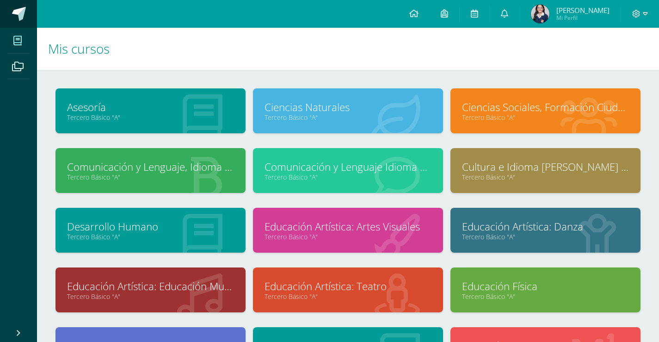
click at [25, 13] on span at bounding box center [19, 14] width 14 height 14
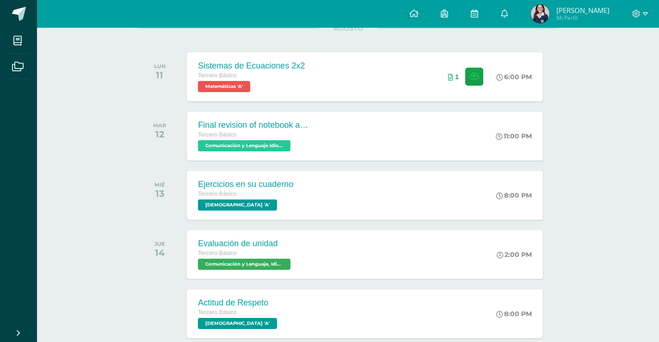
scroll to position [185, 0]
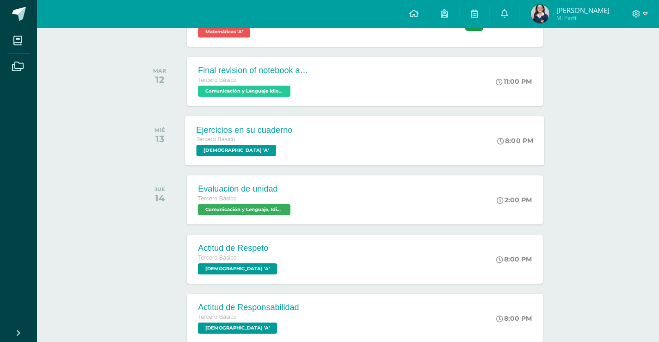
click at [405, 153] on div "Ejercicios en su cuaderno Tercero Básico Evangelización 'A' 8:00 PM Ejercicios …" at bounding box center [364, 140] width 359 height 49
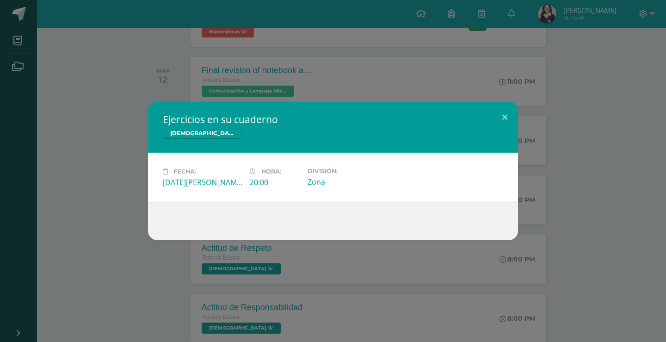
click at [573, 128] on div "Ejercicios en su cuaderno Evangelización Fecha: Miércoles 13 de Agosto Hora: 20…" at bounding box center [333, 171] width 658 height 138
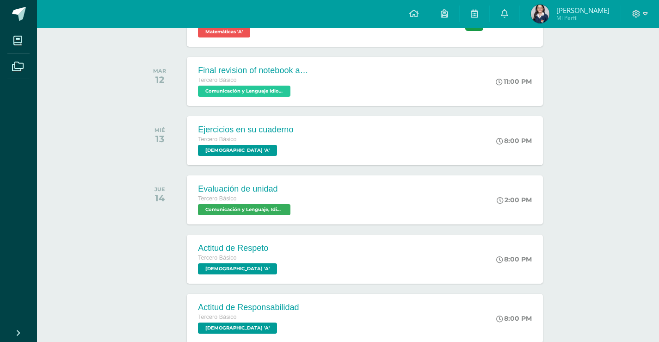
scroll to position [0, 0]
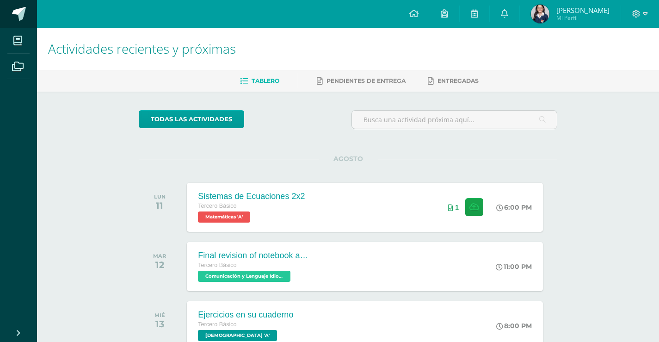
click at [6, 20] on link at bounding box center [18, 14] width 37 height 28
drag, startPoint x: 0, startPoint y: 0, endPoint x: 612, endPoint y: 207, distance: 646.2
click at [612, 207] on div "Actividades recientes y próximas Tablero Pendientes de entrega Entregadas todas…" at bounding box center [348, 307] width 622 height 558
click at [608, 254] on div "Actividades recientes y próximas Tablero Pendientes de entrega Entregadas todas…" at bounding box center [348, 307] width 622 height 558
click at [615, 188] on div "Actividades recientes y próximas Tablero Pendientes de entrega Entregadas todas…" at bounding box center [348, 307] width 622 height 558
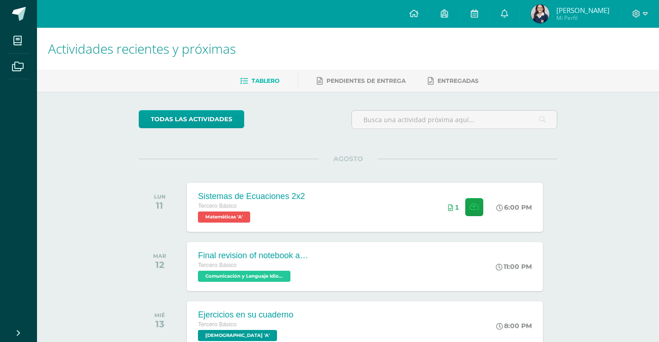
click at [586, 148] on div "Actividades recientes y próximas Tablero Pendientes de entrega Entregadas todas…" at bounding box center [348, 307] width 622 height 558
click at [588, 164] on div "Actividades recientes y próximas Tablero Pendientes de entrega Entregadas todas…" at bounding box center [348, 307] width 622 height 558
click at [579, 125] on div "Actividades recientes y próximas Tablero Pendientes de entrega Entregadas todas…" at bounding box center [348, 307] width 622 height 558
click at [599, 221] on div "Actividades recientes y próximas Tablero Pendientes de entrega Entregadas todas…" at bounding box center [348, 307] width 622 height 558
click at [584, 206] on div "Actividades recientes y próximas Tablero Pendientes de entrega Entregadas todas…" at bounding box center [348, 307] width 622 height 558
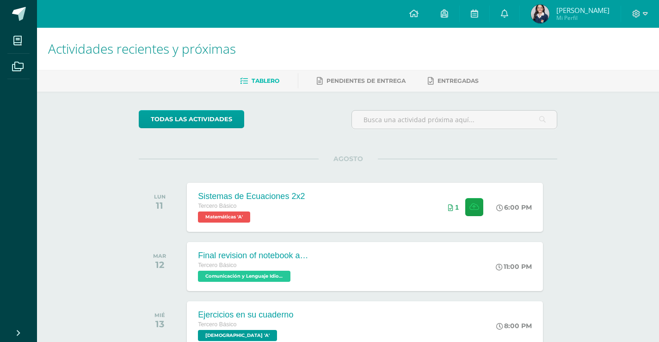
click at [596, 201] on div "Actividades recientes y próximas Tablero Pendientes de entrega Entregadas todas…" at bounding box center [348, 307] width 622 height 558
drag, startPoint x: 586, startPoint y: 168, endPoint x: 482, endPoint y: 317, distance: 181.0
click at [586, 168] on div "Actividades recientes y próximas Tablero Pendientes de entrega Entregadas todas…" at bounding box center [348, 307] width 622 height 558
click at [607, 156] on div "Actividades recientes y próximas Tablero Pendientes de entrega Entregadas todas…" at bounding box center [348, 307] width 622 height 558
click at [16, 17] on span at bounding box center [19, 14] width 14 height 14
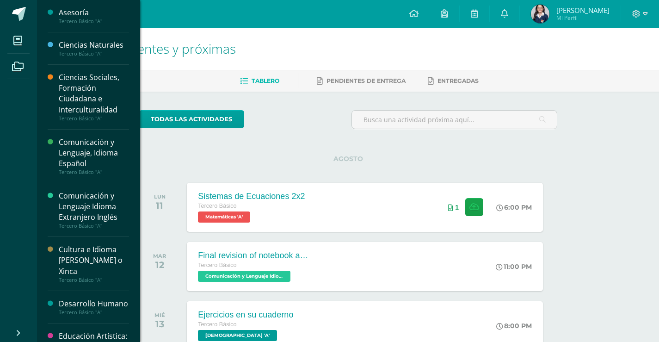
click at [86, 42] on div "Ciencias Naturales" at bounding box center [94, 45] width 70 height 11
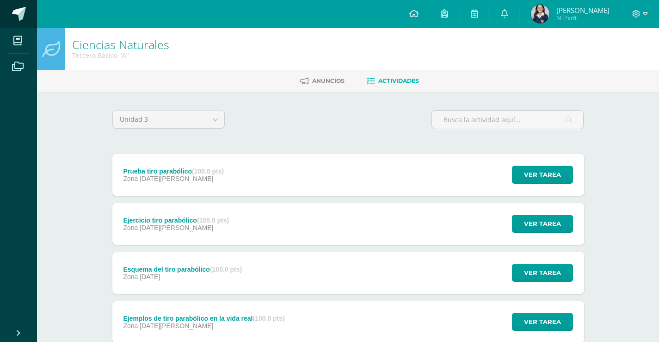
click at [24, 20] on span at bounding box center [19, 14] width 14 height 14
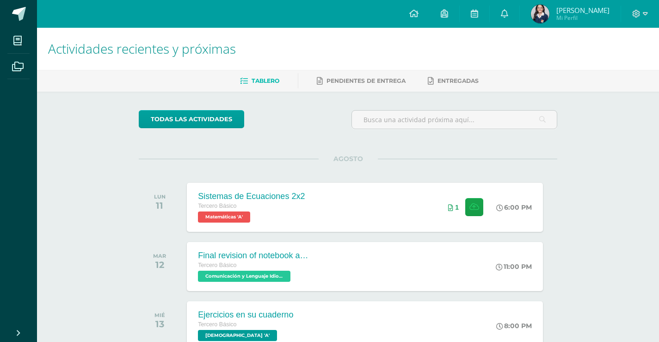
click at [576, 170] on div "Actividades recientes y próximas Tablero Pendientes de entrega Entregadas todas…" at bounding box center [348, 307] width 622 height 558
click at [605, 148] on div "Actividades recientes y próximas Tablero Pendientes de entrega Entregadas todas…" at bounding box center [348, 307] width 622 height 558
drag, startPoint x: 597, startPoint y: 173, endPoint x: 572, endPoint y: 213, distance: 46.7
click at [597, 173] on div "Actividades recientes y próximas Tablero Pendientes de entrega Entregadas todas…" at bounding box center [348, 307] width 622 height 558
drag, startPoint x: 615, startPoint y: 173, endPoint x: 531, endPoint y: 226, distance: 99.7
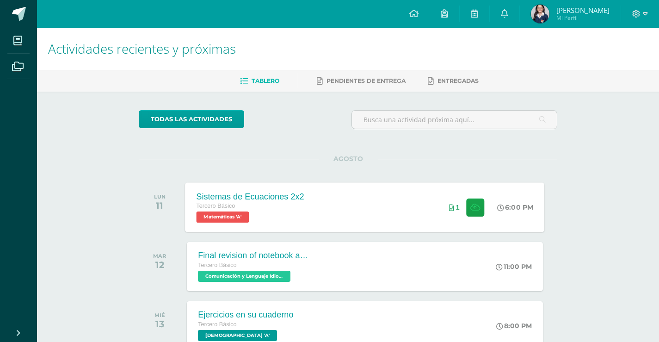
click at [615, 173] on div "Actividades recientes y próximas Tablero Pendientes de entrega Entregadas todas…" at bounding box center [348, 307] width 622 height 558
click at [573, 160] on div "todas las Actividades No tienes actividades Échale un vistazo a los demás perío…" at bounding box center [347, 339] width 455 height 494
click at [577, 159] on div "Actividades recientes y próximas Tablero Pendientes de entrega Entregadas todas…" at bounding box center [348, 307] width 622 height 558
click at [590, 157] on div "Actividades recientes y próximas Tablero Pendientes de entrega Entregadas todas…" at bounding box center [348, 307] width 622 height 558
click at [618, 174] on div "Actividades recientes y próximas Tablero Pendientes de entrega Entregadas todas…" at bounding box center [348, 307] width 622 height 558
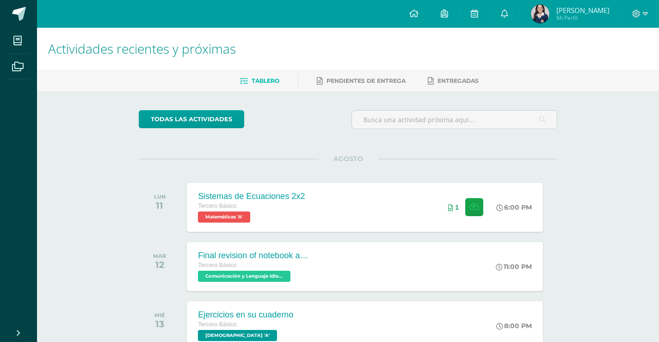
click at [621, 178] on div "Actividades recientes y próximas Tablero Pendientes de entrega Entregadas todas…" at bounding box center [348, 307] width 622 height 558
click at [578, 155] on div "Actividades recientes y próximas Tablero Pendientes de entrega Entregadas todas…" at bounding box center [348, 307] width 622 height 558
drag, startPoint x: 617, startPoint y: 186, endPoint x: 612, endPoint y: 190, distance: 6.0
click at [617, 186] on div "Actividades recientes y próximas Tablero Pendientes de entrega Entregadas todas…" at bounding box center [348, 307] width 622 height 558
click at [447, 161] on div "AGOSTO LUN 11 Sistemas de Ecuaciones 2x2 Tercero Básico Matemáticas 'A' 6:00 PM…" at bounding box center [348, 196] width 418 height 74
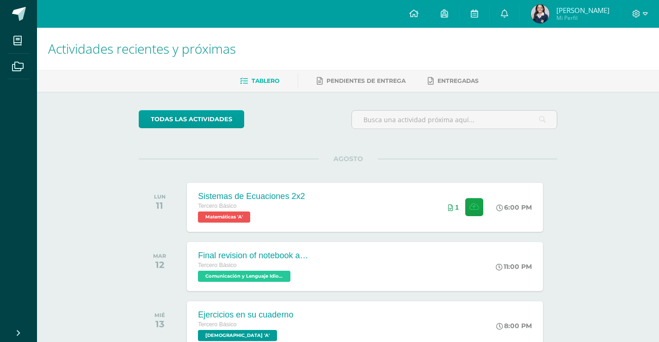
click at [571, 176] on div "todas las Actividades No tienes actividades Échale un vistazo a los demás perío…" at bounding box center [347, 339] width 455 height 494
click at [577, 158] on div "Actividades recientes y próximas Tablero Pendientes de entrega Entregadas todas…" at bounding box center [348, 307] width 622 height 558
click at [621, 172] on div "Actividades recientes y próximas Tablero Pendientes de entrega Entregadas todas…" at bounding box center [348, 307] width 622 height 558
click at [609, 170] on div "Actividades recientes y próximas Tablero Pendientes de entrega Entregadas todas…" at bounding box center [348, 307] width 622 height 558
click at [550, 135] on div at bounding box center [454, 123] width 213 height 26
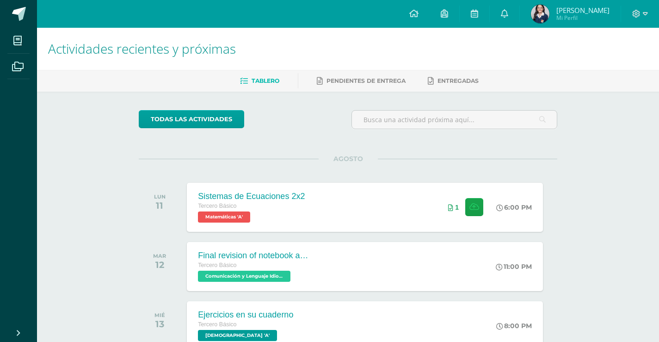
click at [601, 148] on div "Actividades recientes y próximas Tablero Pendientes de entrega Entregadas todas…" at bounding box center [348, 307] width 622 height 558
click at [25, 6] on link at bounding box center [18, 14] width 37 height 28
drag, startPoint x: 618, startPoint y: 157, endPoint x: 588, endPoint y: 178, distance: 36.4
click at [618, 157] on div "Actividades recientes y próximas Tablero Pendientes de entrega Entregadas todas…" at bounding box center [348, 307] width 622 height 558
click at [649, 169] on div "Actividades recientes y próximas Tablero Pendientes de entrega Entregadas todas…" at bounding box center [348, 307] width 622 height 558
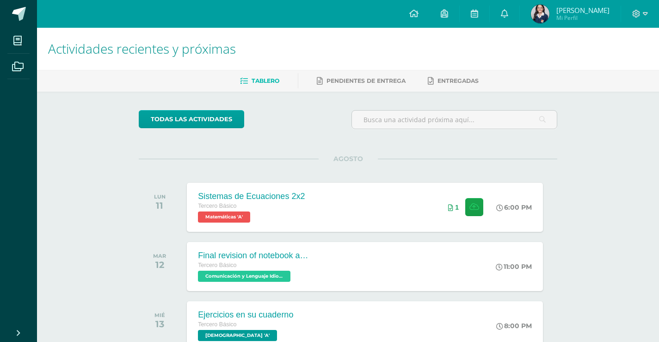
click at [604, 121] on div "Actividades recientes y próximas Tablero Pendientes de entrega Entregadas todas…" at bounding box center [348, 307] width 622 height 558
click at [598, 137] on div "Actividades recientes y próximas Tablero Pendientes de entrega Entregadas todas…" at bounding box center [348, 307] width 622 height 558
click at [575, 134] on div "todas las Actividades No tienes actividades Échale un vistazo a los demás perío…" at bounding box center [347, 339] width 455 height 494
drag, startPoint x: 617, startPoint y: 151, endPoint x: 612, endPoint y: 152, distance: 5.2
click at [617, 151] on div "Actividades recientes y próximas Tablero Pendientes de entrega Entregadas todas…" at bounding box center [348, 307] width 622 height 558
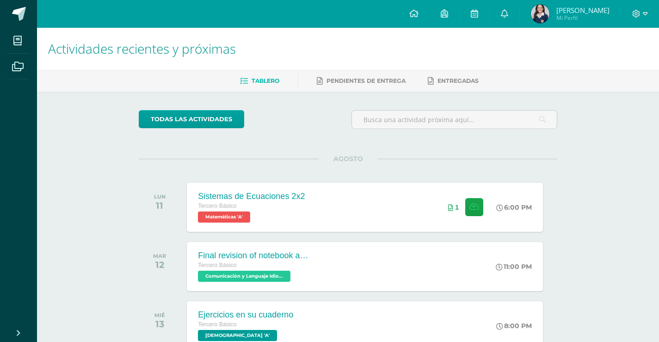
click at [606, 164] on div "Actividades recientes y próximas Tablero Pendientes de entrega Entregadas todas…" at bounding box center [348, 307] width 622 height 558
click at [590, 142] on div "Actividades recientes y próximas Tablero Pendientes de entrega Entregadas todas…" at bounding box center [348, 307] width 622 height 558
click at [600, 162] on div "Actividades recientes y próximas Tablero Pendientes de entrega Entregadas todas…" at bounding box center [348, 307] width 622 height 558
click at [607, 170] on div "Actividades recientes y próximas Tablero Pendientes de entrega Entregadas todas…" at bounding box center [348, 307] width 622 height 558
click at [594, 124] on div "Actividades recientes y próximas Tablero Pendientes de entrega Entregadas todas…" at bounding box center [348, 307] width 622 height 558
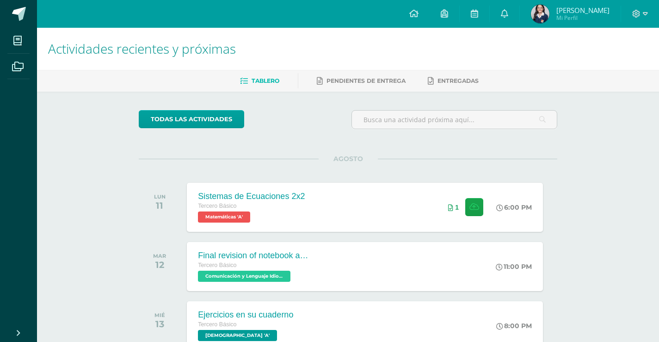
click at [589, 192] on div "Actividades recientes y próximas Tablero Pendientes de entrega Entregadas todas…" at bounding box center [348, 307] width 622 height 558
click at [594, 172] on div "Actividades recientes y próximas Tablero Pendientes de entrega Entregadas todas…" at bounding box center [348, 307] width 622 height 558
click at [614, 169] on div "Actividades recientes y próximas Tablero Pendientes de entrega Entregadas todas…" at bounding box center [348, 307] width 622 height 558
click at [593, 185] on div "Actividades recientes y próximas Tablero Pendientes de entrega Entregadas todas…" at bounding box center [348, 307] width 622 height 558
click at [613, 172] on div "Actividades recientes y próximas Tablero Pendientes de entrega Entregadas todas…" at bounding box center [348, 307] width 622 height 558
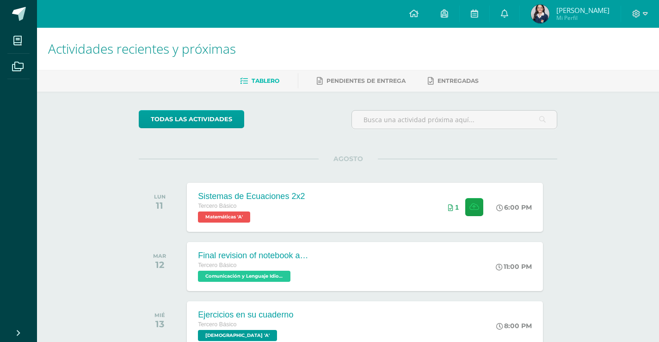
click at [559, 148] on div "todas las Actividades No tienes actividades Échale un vistazo a los demás perío…" at bounding box center [347, 339] width 455 height 494
click at [566, 135] on div "todas las Actividades No tienes actividades Échale un vistazo a los demás perío…" at bounding box center [347, 339] width 455 height 494
click at [558, 160] on div "todas las Actividades No tienes actividades Échale un vistazo a los demás perío…" at bounding box center [347, 339] width 455 height 494
click at [589, 132] on div "Actividades recientes y próximas Tablero Pendientes de entrega Entregadas todas…" at bounding box center [348, 307] width 622 height 558
click at [607, 160] on div "Actividades recientes y próximas Tablero Pendientes de entrega Entregadas todas…" at bounding box center [348, 307] width 622 height 558
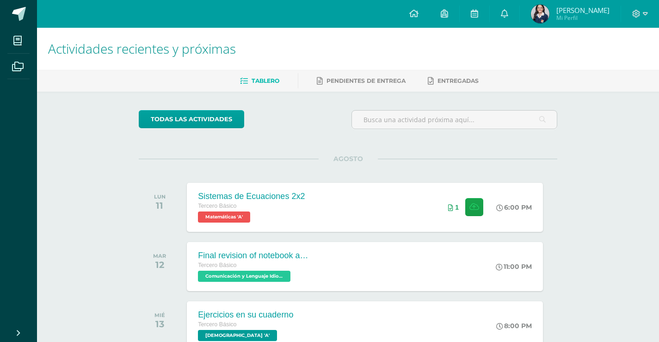
click at [611, 150] on div "Actividades recientes y próximas Tablero Pendientes de entrega Entregadas todas…" at bounding box center [348, 307] width 622 height 558
click at [634, 163] on div "Actividades recientes y próximas Tablero Pendientes de entrega Entregadas todas…" at bounding box center [348, 307] width 622 height 558
click at [582, 157] on div "Actividades recientes y próximas Tablero Pendientes de entrega Entregadas todas…" at bounding box center [348, 307] width 622 height 558
click at [604, 183] on div "Actividades recientes y próximas Tablero Pendientes de entrega Entregadas todas…" at bounding box center [348, 307] width 622 height 558
drag, startPoint x: 616, startPoint y: 273, endPoint x: 585, endPoint y: 303, distance: 43.5
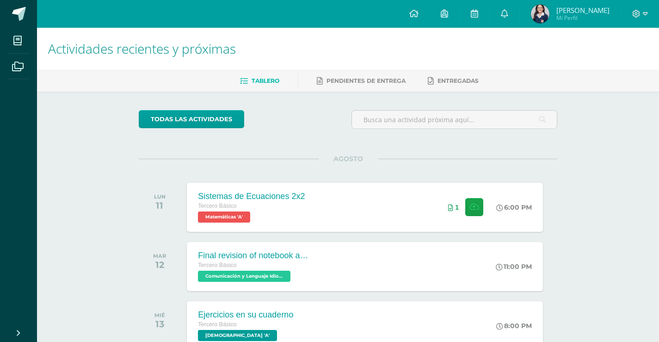
click at [616, 273] on div "Actividades recientes y próximas Tablero Pendientes de entrega Entregadas todas…" at bounding box center [348, 307] width 622 height 558
click at [597, 248] on div "Actividades recientes y próximas Tablero Pendientes de entrega Entregadas todas…" at bounding box center [348, 307] width 622 height 558
click at [608, 171] on div "Actividades recientes y próximas Tablero Pendientes de entrega Entregadas todas…" at bounding box center [348, 307] width 622 height 558
click at [592, 140] on div "Actividades recientes y próximas Tablero Pendientes de entrega Entregadas todas…" at bounding box center [348, 307] width 622 height 558
click at [609, 184] on div "Actividades recientes y próximas Tablero Pendientes de entrega Entregadas todas…" at bounding box center [348, 307] width 622 height 558
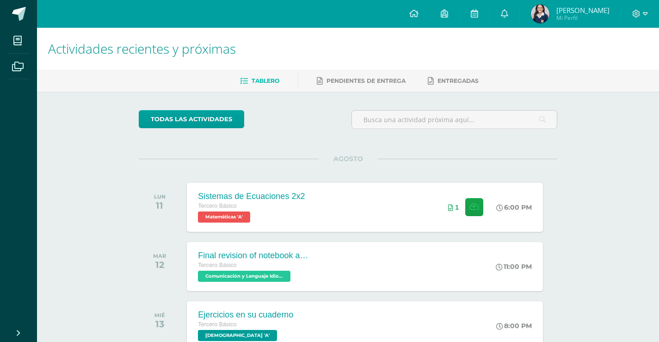
click at [615, 159] on div "Actividades recientes y próximas Tablero Pendientes de entrega Entregadas todas…" at bounding box center [348, 307] width 622 height 558
click at [586, 186] on div "Actividades recientes y próximas Tablero Pendientes de entrega Entregadas todas…" at bounding box center [348, 307] width 622 height 558
click at [627, 167] on div "Actividades recientes y próximas Tablero Pendientes de entrega Entregadas todas…" at bounding box center [348, 307] width 622 height 558
